Goal: Information Seeking & Learning: Learn about a topic

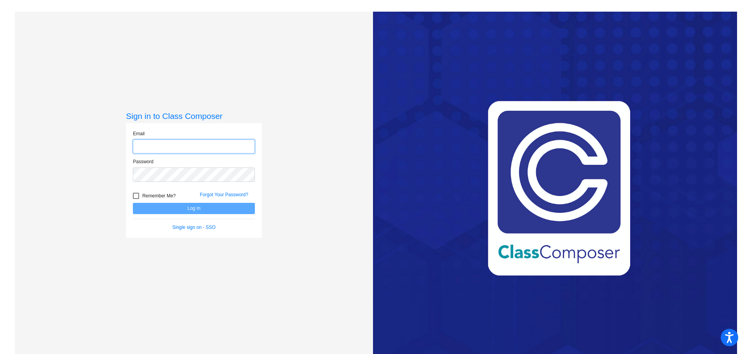
type input "[EMAIL_ADDRESS][DOMAIN_NAME]"
click at [193, 205] on button "Log In" at bounding box center [194, 208] width 122 height 11
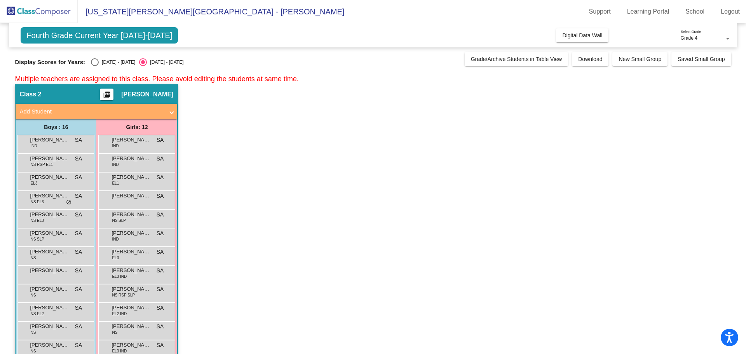
click at [699, 40] on div "Grade 4" at bounding box center [703, 38] width 44 height 5
click at [698, 47] on span "Grade 2" at bounding box center [706, 52] width 51 height 14
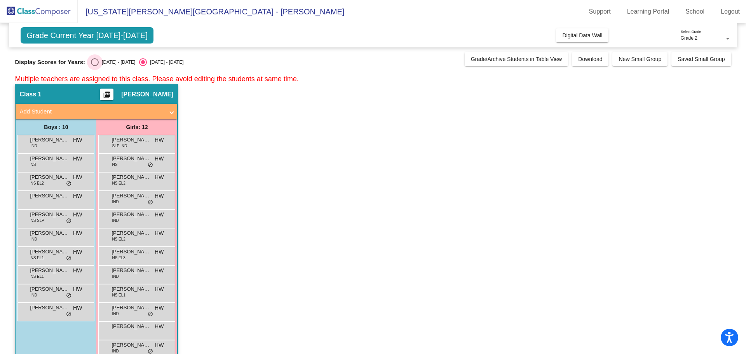
click at [94, 62] on div "Select an option" at bounding box center [95, 62] width 8 height 8
click at [94, 66] on input "[DATE] - [DATE]" at bounding box center [94, 66] width 0 height 0
radio input "true"
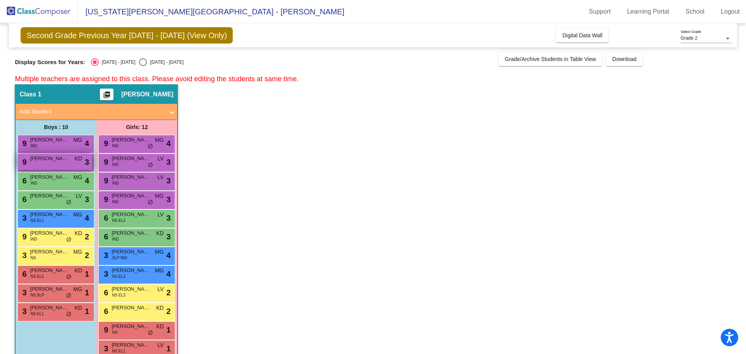
click at [46, 165] on div "9 [PERSON_NAME] KD lock do_not_disturb_alt 3" at bounding box center [55, 162] width 74 height 16
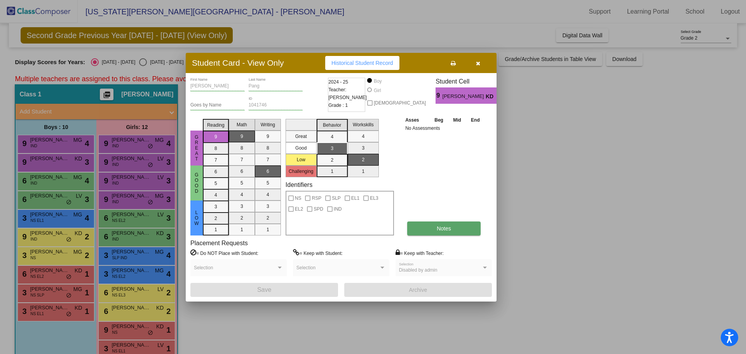
click at [431, 230] on button "Notes" at bounding box center [443, 229] width 73 height 14
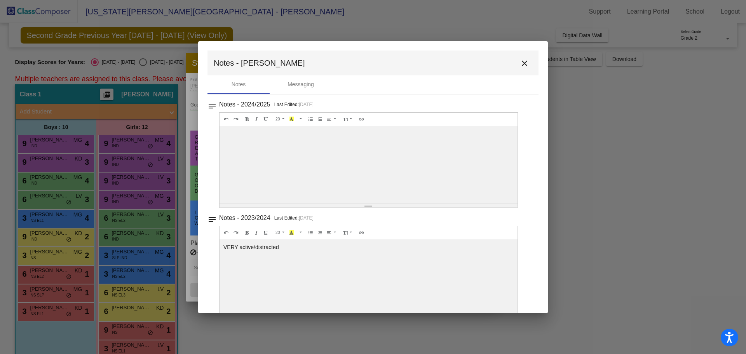
click at [520, 65] on mat-icon "close" at bounding box center [524, 63] width 9 height 9
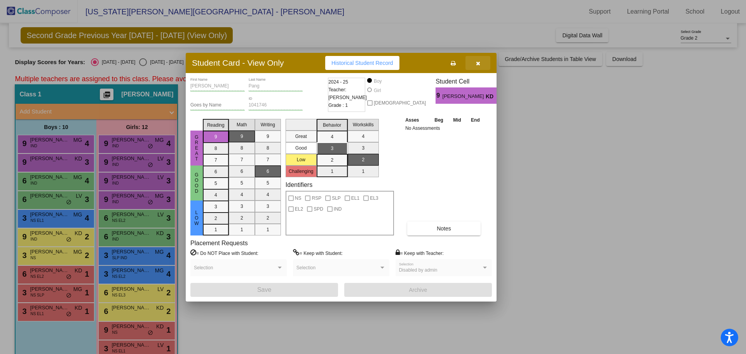
click at [479, 66] on button "button" at bounding box center [478, 63] width 25 height 14
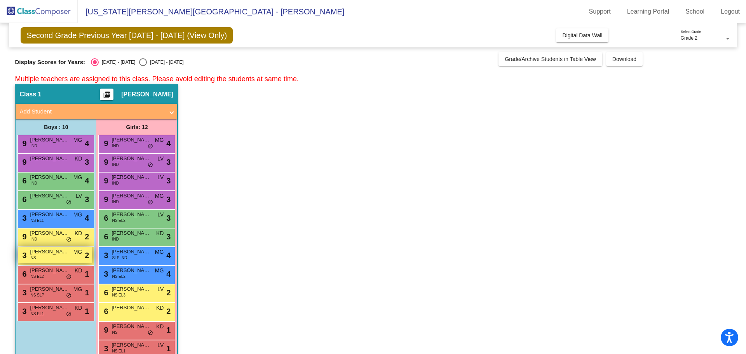
click at [51, 258] on div "3 [PERSON_NAME] NS MG lock do_not_disturb_alt 2" at bounding box center [55, 255] width 74 height 16
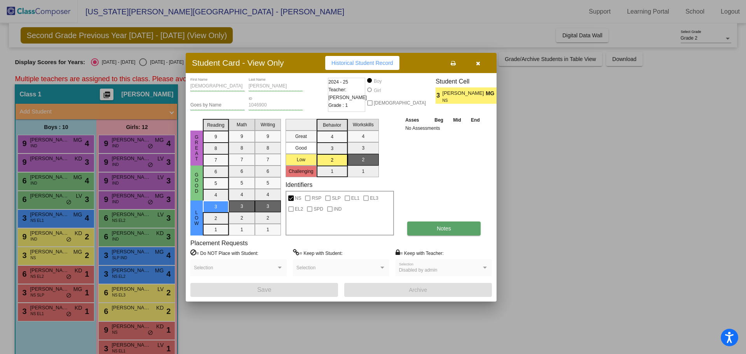
click at [435, 224] on button "Notes" at bounding box center [443, 229] width 73 height 14
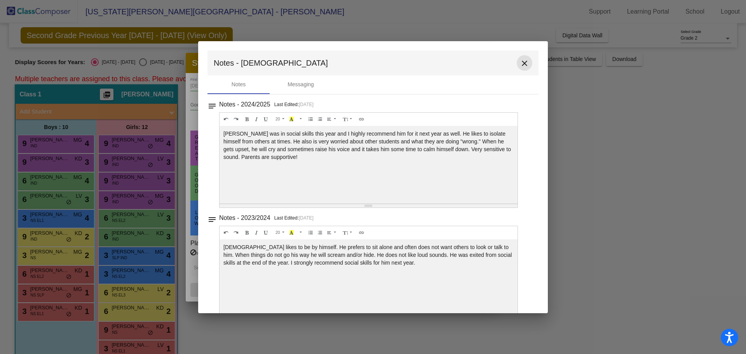
click at [524, 61] on mat-icon "close" at bounding box center [524, 63] width 9 height 9
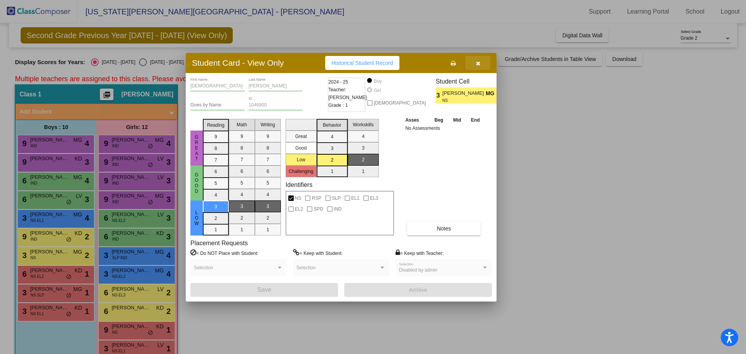
click at [480, 63] on button "button" at bounding box center [478, 63] width 25 height 14
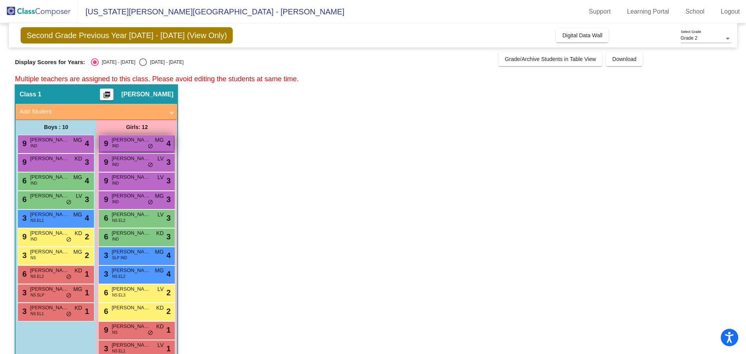
click at [140, 140] on span "[PERSON_NAME]" at bounding box center [131, 140] width 39 height 8
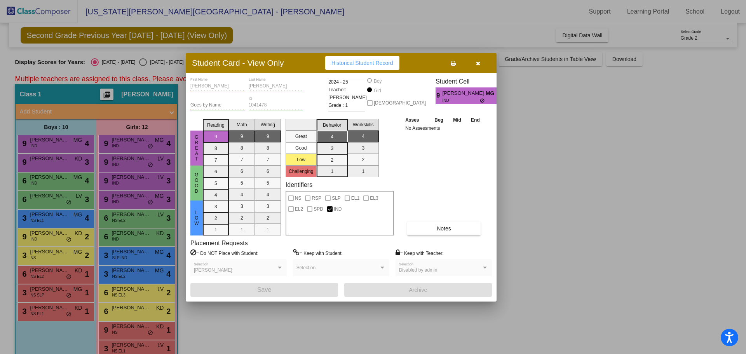
click at [482, 65] on button "button" at bounding box center [478, 63] width 25 height 14
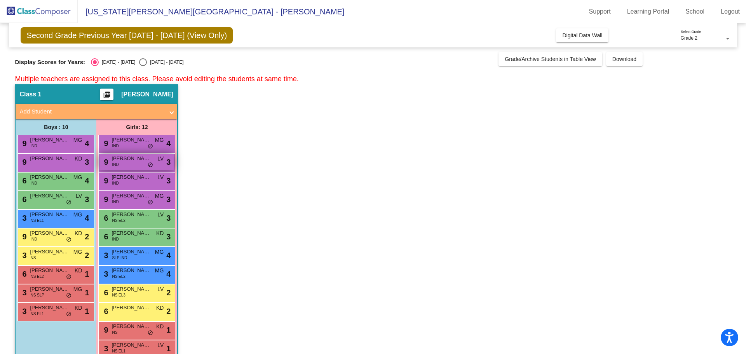
click at [132, 161] on span "[PERSON_NAME]" at bounding box center [131, 159] width 39 height 8
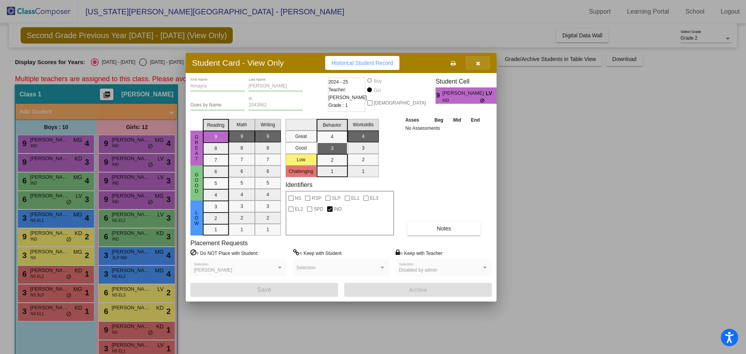
click at [480, 59] on button "button" at bounding box center [478, 63] width 25 height 14
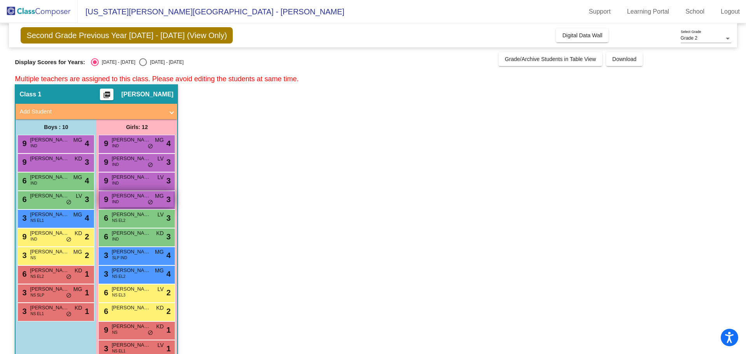
click at [122, 199] on span "[PERSON_NAME]" at bounding box center [131, 196] width 39 height 8
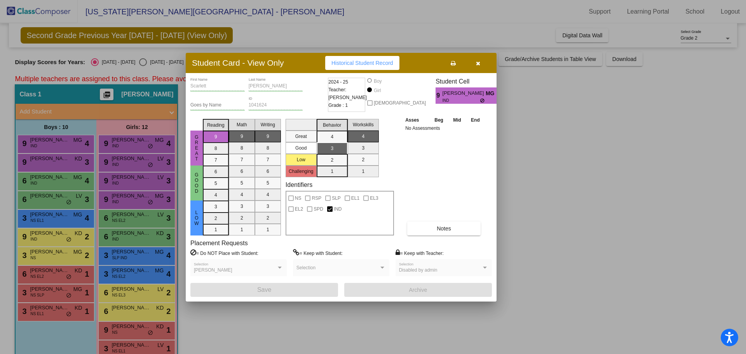
click at [480, 66] on icon "button" at bounding box center [478, 63] width 4 height 5
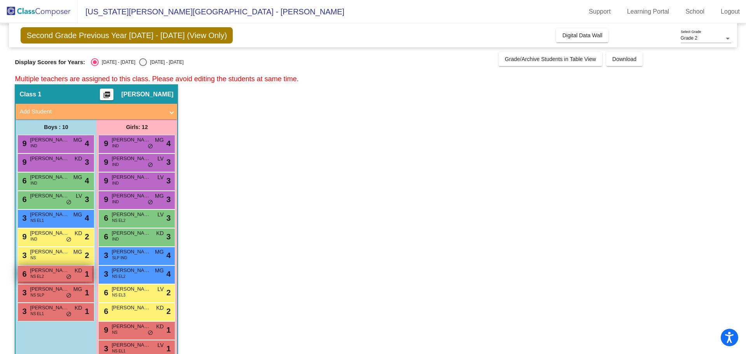
scroll to position [17, 0]
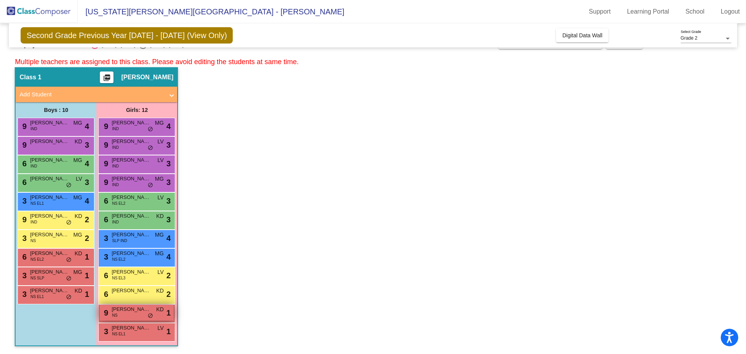
click at [133, 309] on span "[PERSON_NAME]" at bounding box center [131, 309] width 39 height 8
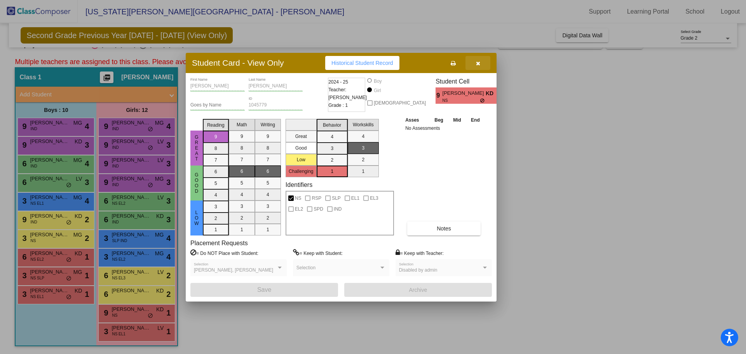
click at [475, 66] on button "button" at bounding box center [478, 63] width 25 height 14
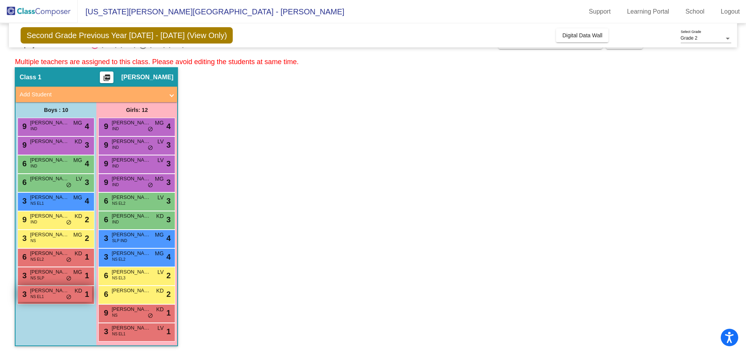
click at [51, 300] on div "3 [PERSON_NAME] NS EL1 KD lock do_not_disturb_alt 1" at bounding box center [55, 294] width 74 height 16
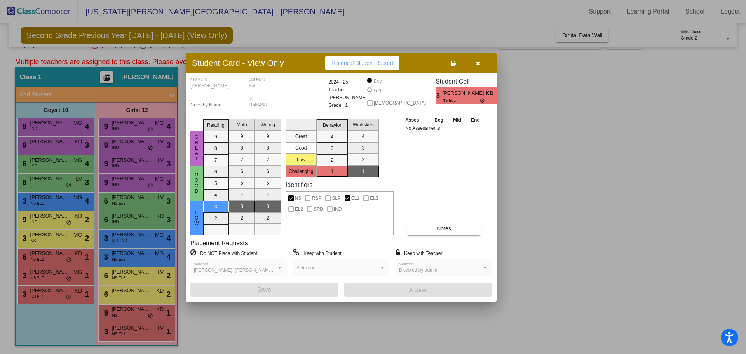
click at [481, 67] on button "button" at bounding box center [478, 63] width 25 height 14
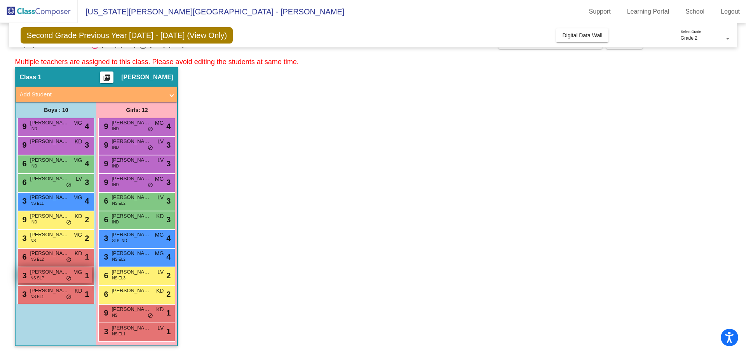
click at [31, 274] on span "[PERSON_NAME]" at bounding box center [49, 272] width 39 height 8
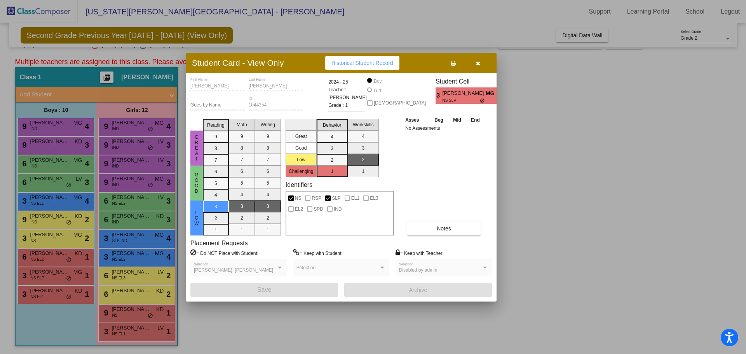
click at [477, 62] on icon "button" at bounding box center [478, 63] width 4 height 5
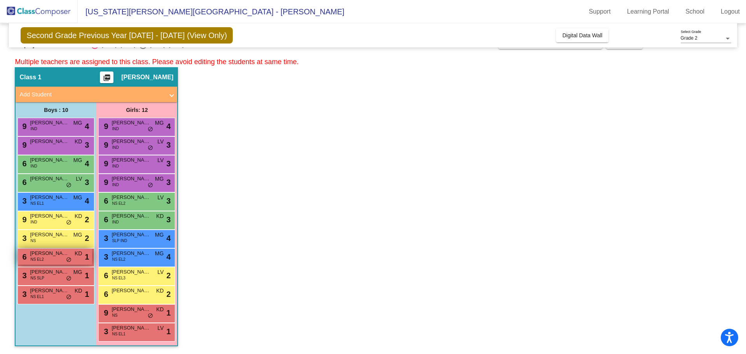
click at [56, 259] on div "6 [PERSON_NAME] NS EL2 KD lock do_not_disturb_alt 1" at bounding box center [55, 257] width 74 height 16
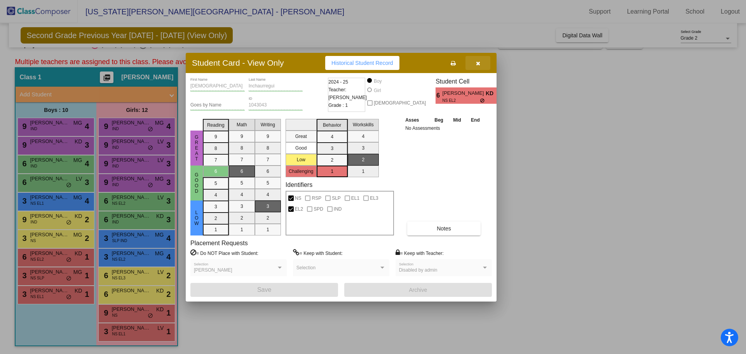
click at [480, 68] on button "button" at bounding box center [478, 63] width 25 height 14
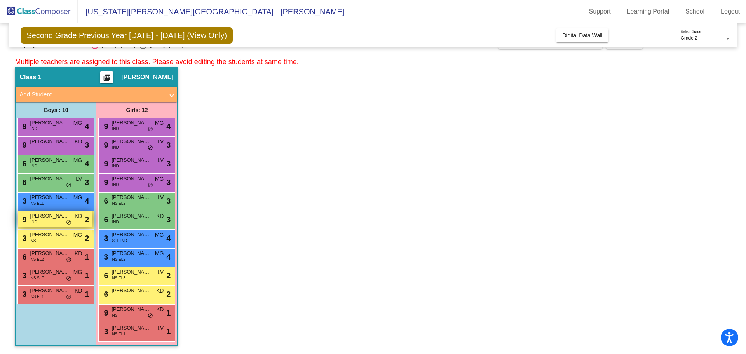
click at [59, 224] on div "9 [PERSON_NAME] IND KD lock do_not_disturb_alt 2" at bounding box center [55, 219] width 74 height 16
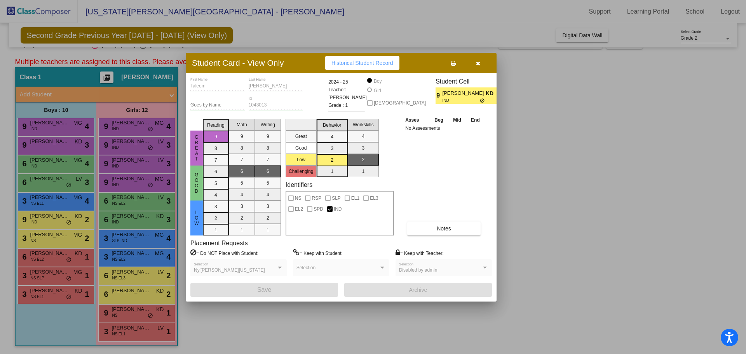
click at [482, 72] on div "Student Card - View Only Historical Student Record" at bounding box center [341, 63] width 311 height 20
click at [477, 68] on button "button" at bounding box center [478, 63] width 25 height 14
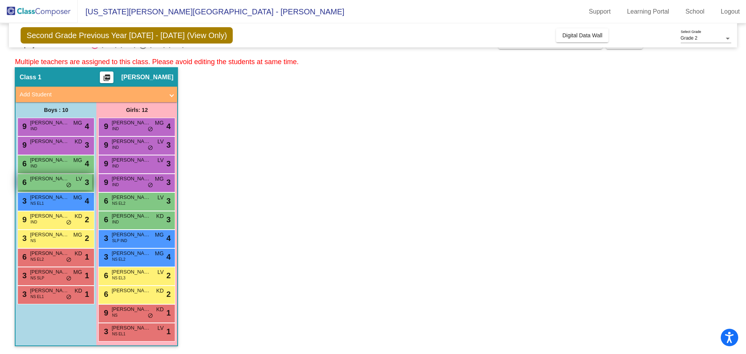
click at [49, 176] on span "[PERSON_NAME]" at bounding box center [49, 179] width 39 height 8
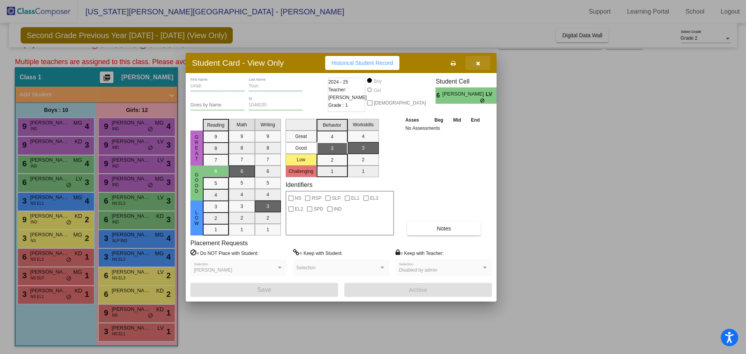
click at [478, 66] on icon "button" at bounding box center [478, 63] width 4 height 5
